Goal: Information Seeking & Learning: Learn about a topic

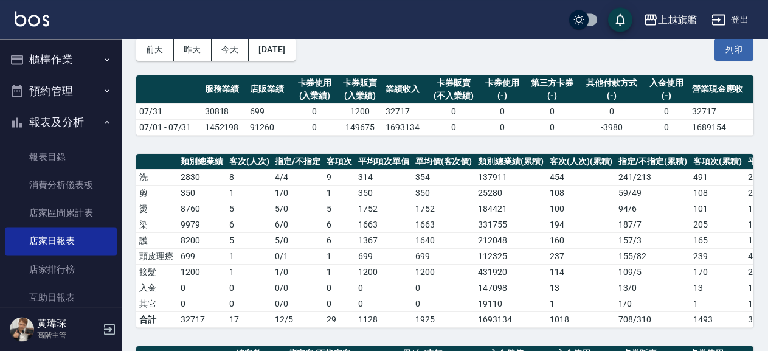
scroll to position [131, 0]
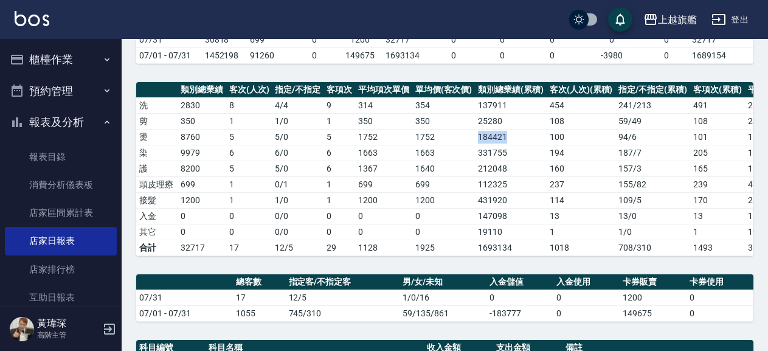
drag, startPoint x: 464, startPoint y: 135, endPoint x: 507, endPoint y: 137, distance: 42.6
click at [507, 137] on tr "燙 8760 5 5 / 0 5 1752 1752 184421 100 94 / 6 101 1826 1844" at bounding box center [523, 137] width 774 height 16
copy tr "184421"
drag, startPoint x: 459, startPoint y: 152, endPoint x: 513, endPoint y: 154, distance: 53.5
click at [513, 154] on tr "染 9979 6 6 / 0 6 1663 1663 331755 194 187 / 7 205 1618 1710" at bounding box center [523, 153] width 774 height 16
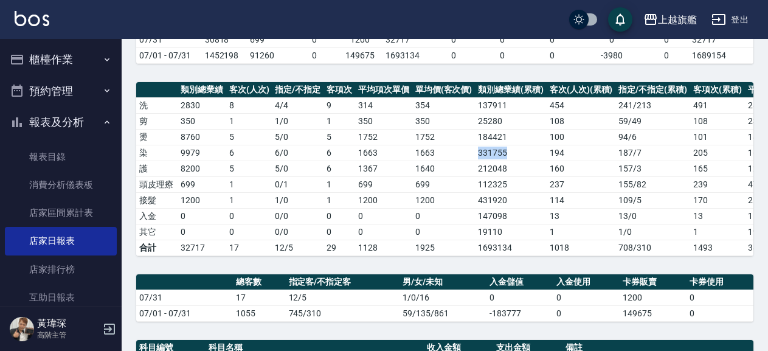
copy tr "331755"
drag, startPoint x: 459, startPoint y: 163, endPoint x: 514, endPoint y: 162, distance: 54.7
click at [514, 162] on tr "護 8200 5 5 / 0 6 1367 1640 212048 160 157 / 3 165 1285 1325" at bounding box center [523, 168] width 774 height 16
copy tr "212048"
drag, startPoint x: 500, startPoint y: 182, endPoint x: 508, endPoint y: 181, distance: 7.9
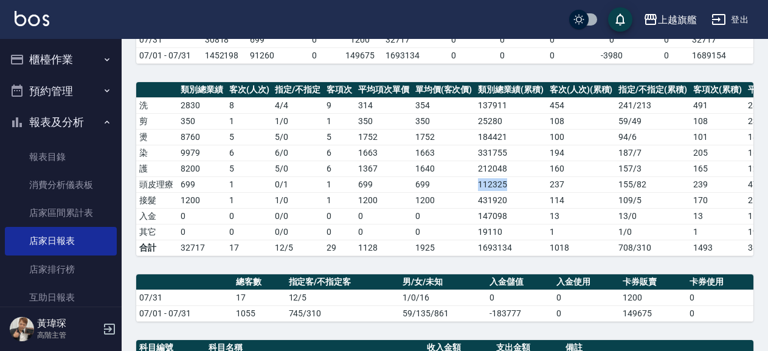
click at [508, 181] on tr "頭皮理療 699 1 0 / 1 1 699 699 112325 237 155 / 82 239 470 474" at bounding box center [523, 184] width 774 height 16
copy tr "112325"
drag, startPoint x: 481, startPoint y: 201, endPoint x: 517, endPoint y: 201, distance: 36.5
click at [517, 201] on tr "接髮 1200 1 1 / 0 1 1200 1200 431920 114 109 / 5 170 2541 3789" at bounding box center [523, 200] width 774 height 16
copy tr "431920"
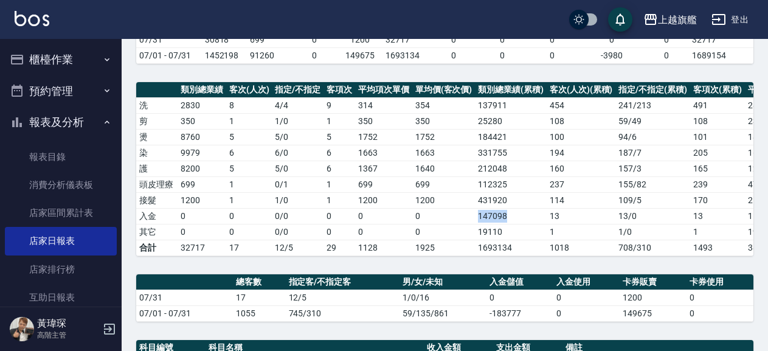
drag, startPoint x: 473, startPoint y: 213, endPoint x: 526, endPoint y: 219, distance: 53.8
click at [526, 219] on tr "入金 0 0 0 / 0 0 0 0 147098 13 13 / 0 13 11315 11315" at bounding box center [523, 216] width 774 height 16
copy tr "147098"
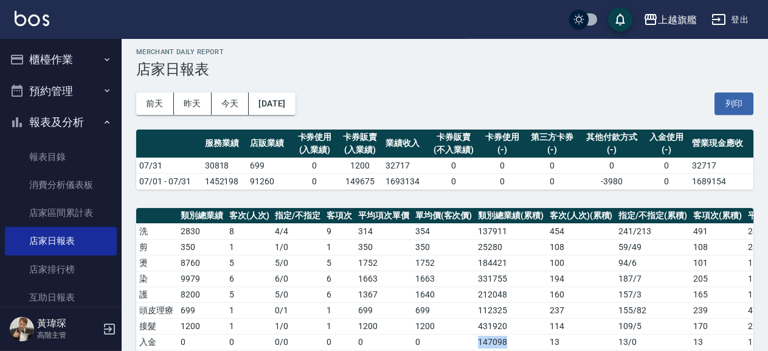
scroll to position [0, 0]
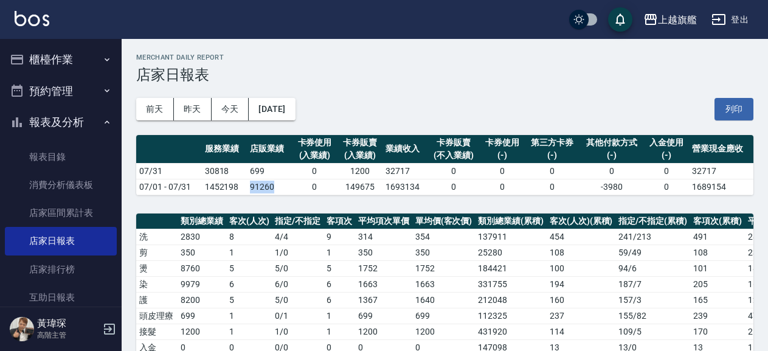
drag, startPoint x: 255, startPoint y: 187, endPoint x: 278, endPoint y: 188, distance: 23.1
click at [278, 188] on tr "07/01 - 07/31 1452198 91260 0 149675 1693134 0 0 0 -3980 0 1689154" at bounding box center [444, 187] width 617 height 16
copy tr "91260"
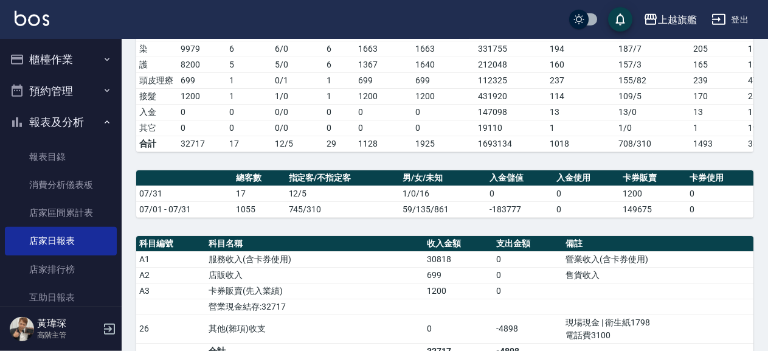
scroll to position [263, 0]
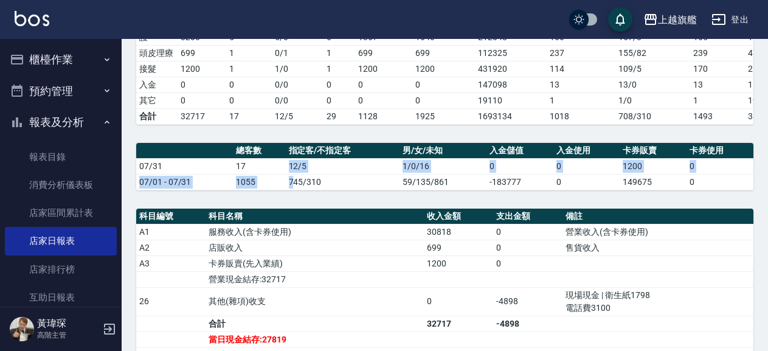
drag, startPoint x: 286, startPoint y: 184, endPoint x: 298, endPoint y: 196, distance: 17.2
click at [295, 190] on tbody "07/31 17 12/5 1/0/16 0 0 1200 0 07/01 - 07/31 1055 745/310 59/135/861 -183777 0…" at bounding box center [444, 174] width 617 height 32
click at [301, 190] on td "745/310" at bounding box center [343, 182] width 114 height 16
drag, startPoint x: 287, startPoint y: 193, endPoint x: 336, endPoint y: 199, distance: 48.9
click at [336, 190] on td "745/310" at bounding box center [343, 182] width 114 height 16
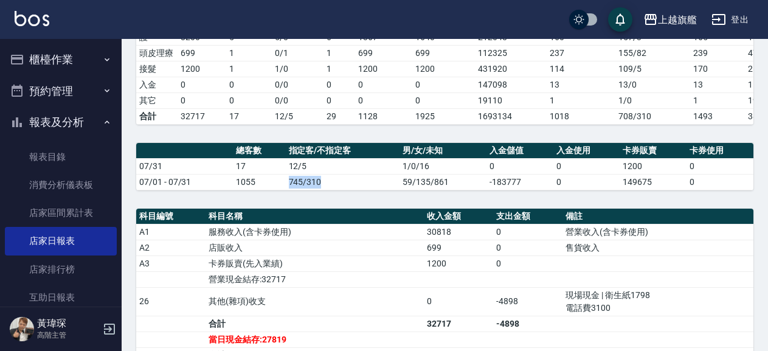
copy td "745/310"
click at [259, 190] on td "1055" at bounding box center [259, 182] width 52 height 16
drag, startPoint x: 224, startPoint y: 188, endPoint x: 332, endPoint y: 191, distance: 108.9
click at [332, 190] on tr "07/01 - 07/31 1055 745/310 59/135/861 -183777 0 149675 0" at bounding box center [444, 182] width 617 height 16
copy tr "1055 745/310"
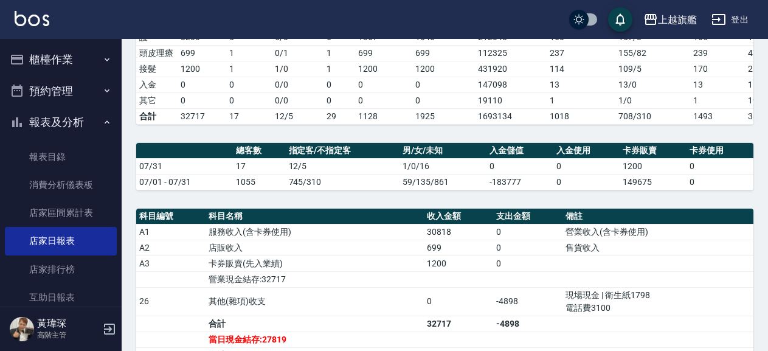
click at [292, 201] on div "上越旗艦 2025-07-31 店家日報表 列印時間： 2025-08-17-14:58 Merchant Daily Report 店家日報表 前天 昨天 …" at bounding box center [445, 331] width 646 height 1110
drag, startPoint x: 281, startPoint y: 191, endPoint x: 302, endPoint y: 193, distance: 20.7
click at [302, 190] on tr "07/01 - 07/31 1055 745/310 59/135/861 -183777 0 149675 0" at bounding box center [444, 182] width 617 height 16
copy tr "745"
drag, startPoint x: 329, startPoint y: 193, endPoint x: 308, endPoint y: 200, distance: 23.1
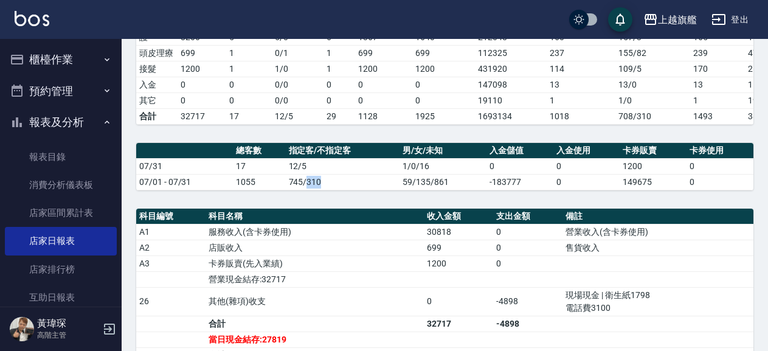
click at [308, 190] on table "總客數 指定客/不指定客 男/女/未知 入金儲值 入金使用 卡券販賣 卡券使用 07/31 17 12/5 1/0/16 0 0 1200 0 07/01 -…" at bounding box center [444, 166] width 617 height 47
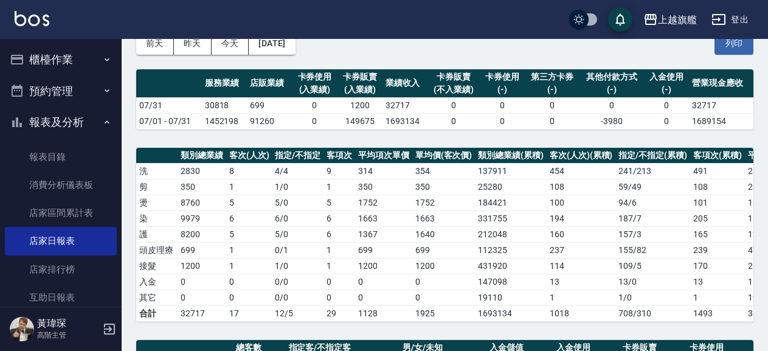
scroll to position [0, 0]
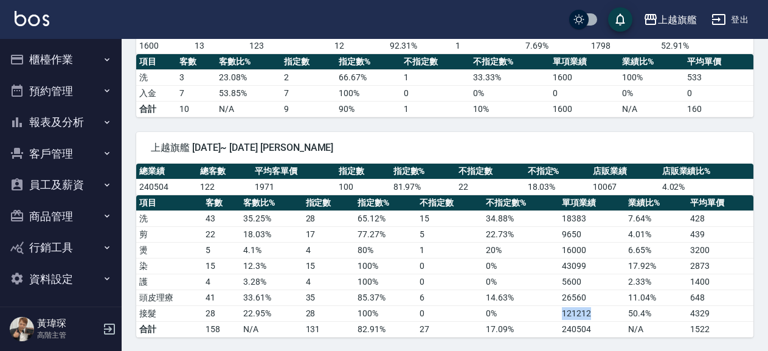
scroll to position [2, 0]
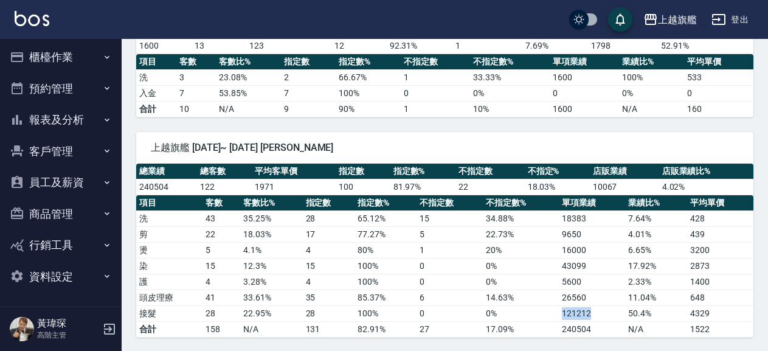
click at [55, 183] on button "員工及薪資" at bounding box center [61, 183] width 112 height 32
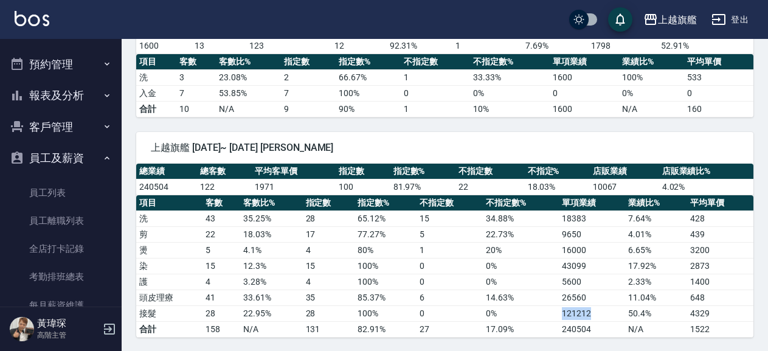
scroll to position [0, 0]
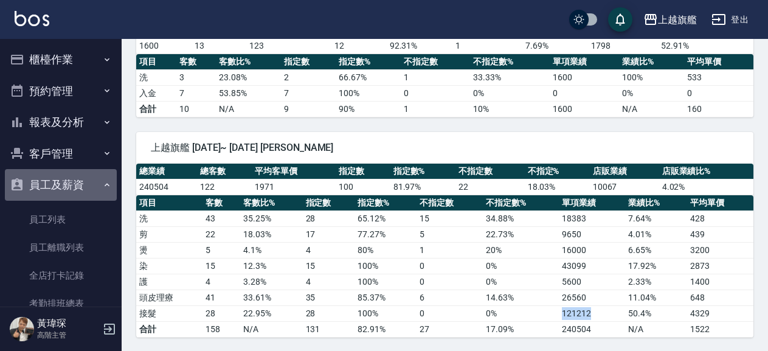
click at [74, 182] on button "員工及薪資" at bounding box center [61, 185] width 112 height 32
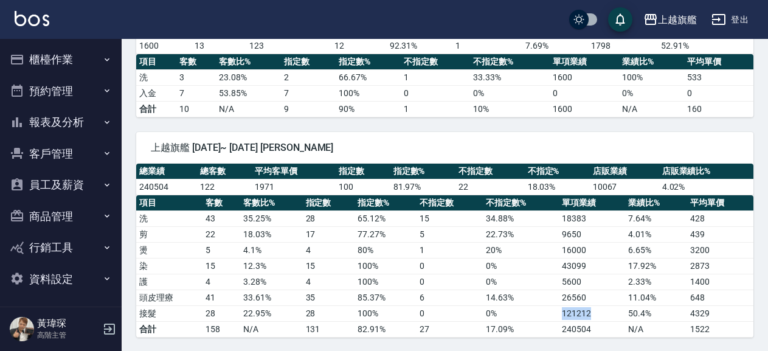
click at [52, 121] on button "報表及分析" at bounding box center [61, 122] width 112 height 32
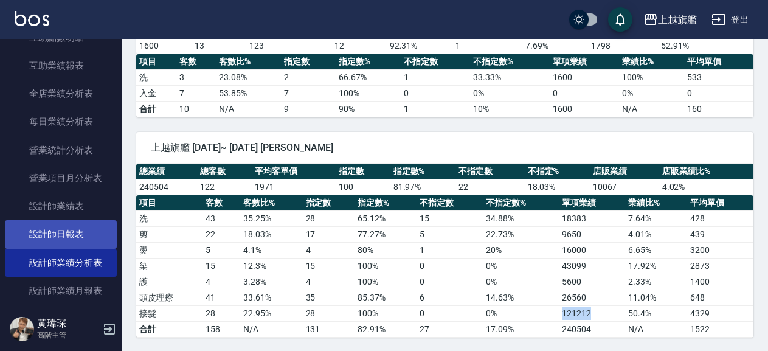
scroll to position [346, 0]
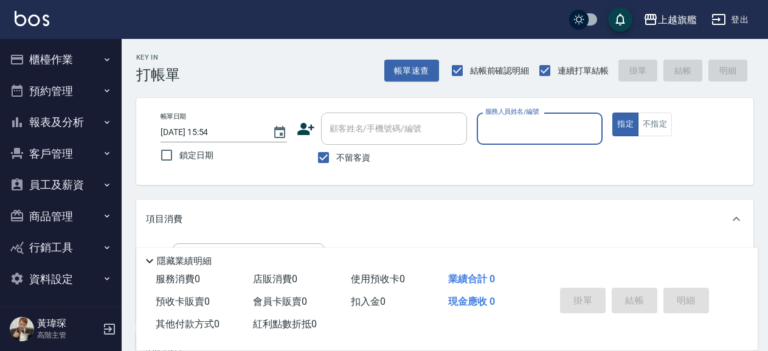
drag, startPoint x: 0, startPoint y: 0, endPoint x: 85, endPoint y: 179, distance: 198.5
click at [85, 179] on button "員工及薪資" at bounding box center [61, 185] width 112 height 32
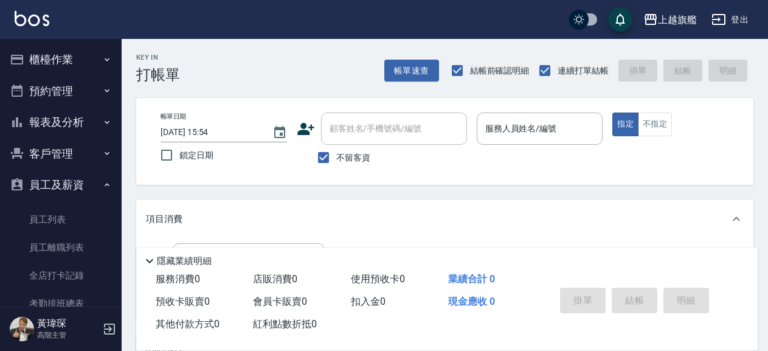
click at [85, 179] on button "員工及薪資" at bounding box center [61, 185] width 112 height 32
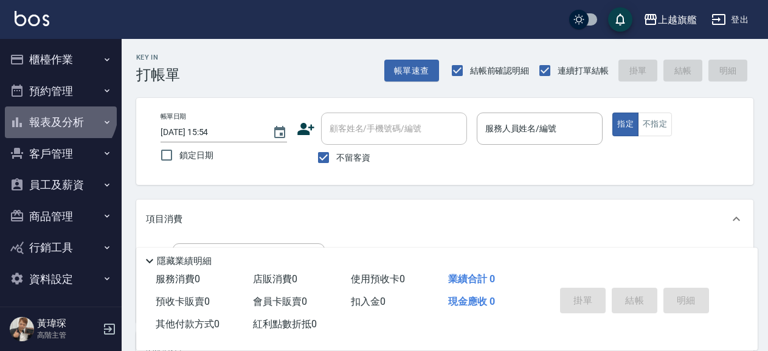
click at [58, 110] on button "報表及分析" at bounding box center [61, 122] width 112 height 32
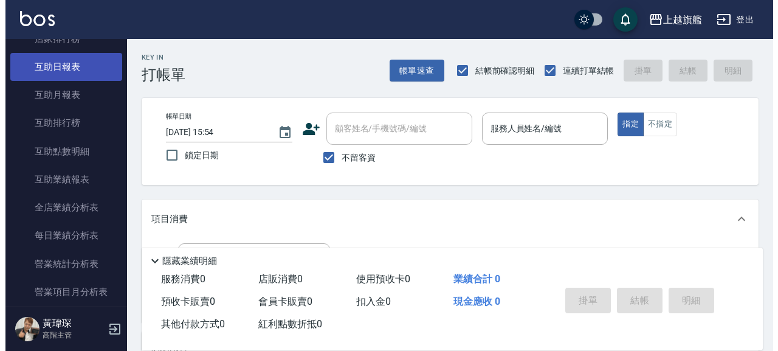
scroll to position [208, 0]
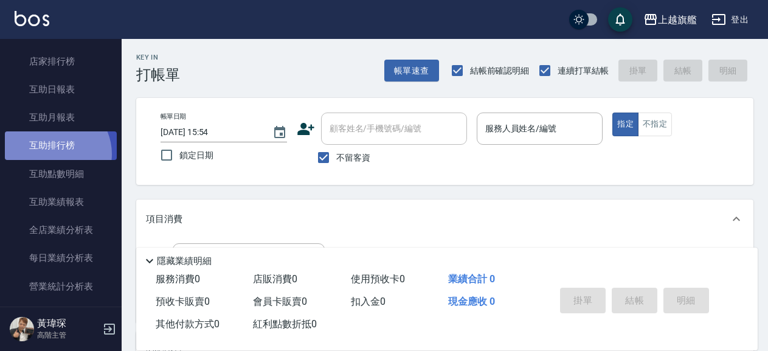
click at [54, 154] on link "互助排行榜" at bounding box center [61, 145] width 112 height 28
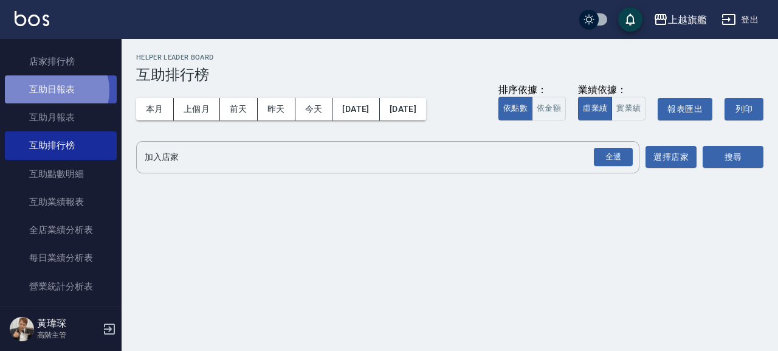
click at [52, 91] on link "互助日報表" at bounding box center [61, 89] width 112 height 28
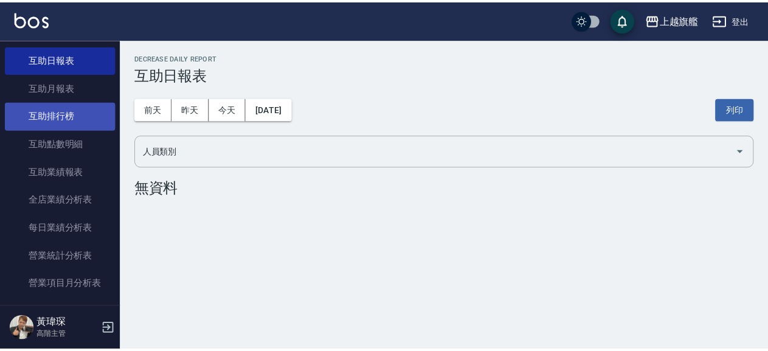
scroll to position [208, 0]
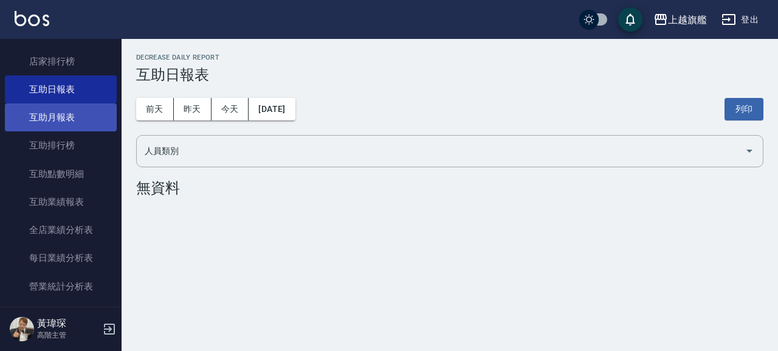
click at [53, 120] on link "互助月報表" at bounding box center [61, 117] width 112 height 28
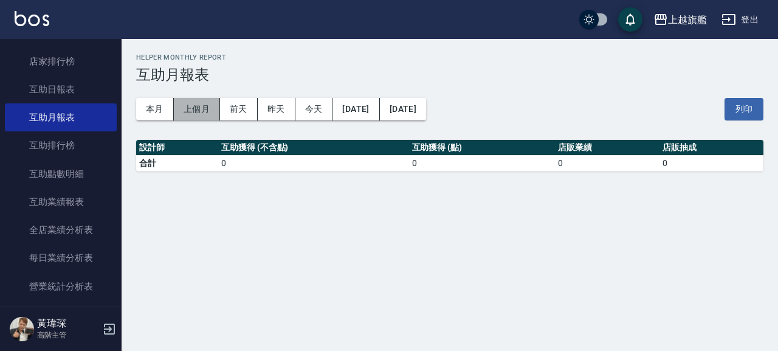
click at [208, 112] on button "上個月" at bounding box center [197, 109] width 46 height 22
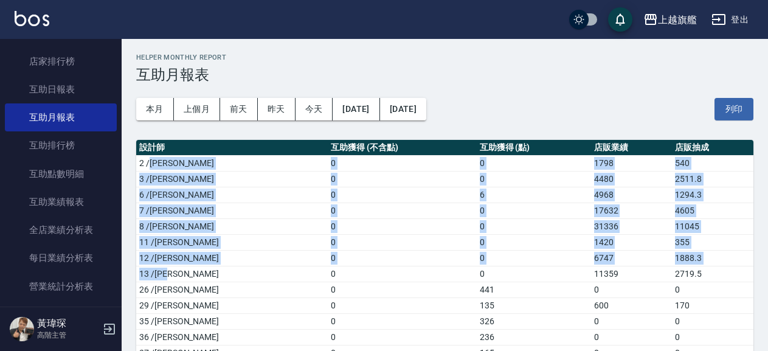
drag, startPoint x: 153, startPoint y: 159, endPoint x: 179, endPoint y: 275, distance: 119.0
click at [179, 275] on tbody "2 /[PERSON_NAME]0 0 1798 540 3 /[PERSON_NAME]0 0 4480 2511.8 6 /[PERSON_NAME]0 …" at bounding box center [444, 289] width 617 height 269
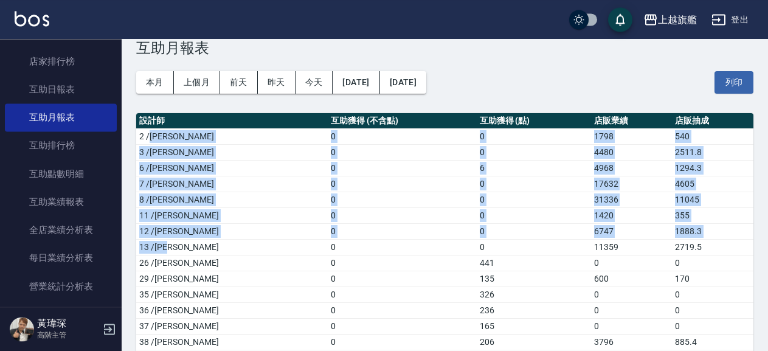
scroll to position [66, 0]
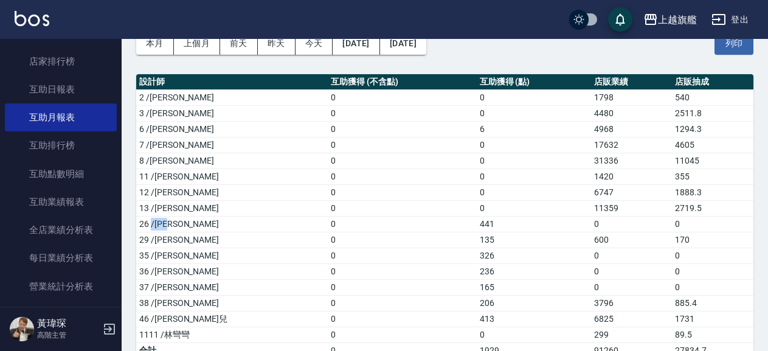
drag, startPoint x: 151, startPoint y: 222, endPoint x: 179, endPoint y: 227, distance: 29.0
click at [179, 227] on td "26 /[PERSON_NAME]" at bounding box center [231, 224] width 191 height 16
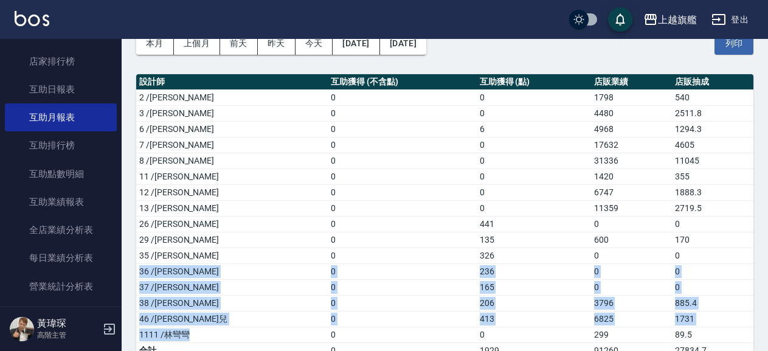
drag, startPoint x: 142, startPoint y: 273, endPoint x: 194, endPoint y: 334, distance: 81.0
click at [194, 334] on tbody "2 /[PERSON_NAME]0 0 1798 540 3 /[PERSON_NAME]0 0 4480 2511.8 6 /[PERSON_NAME]0 …" at bounding box center [444, 223] width 617 height 269
